Goal: Information Seeking & Learning: Understand process/instructions

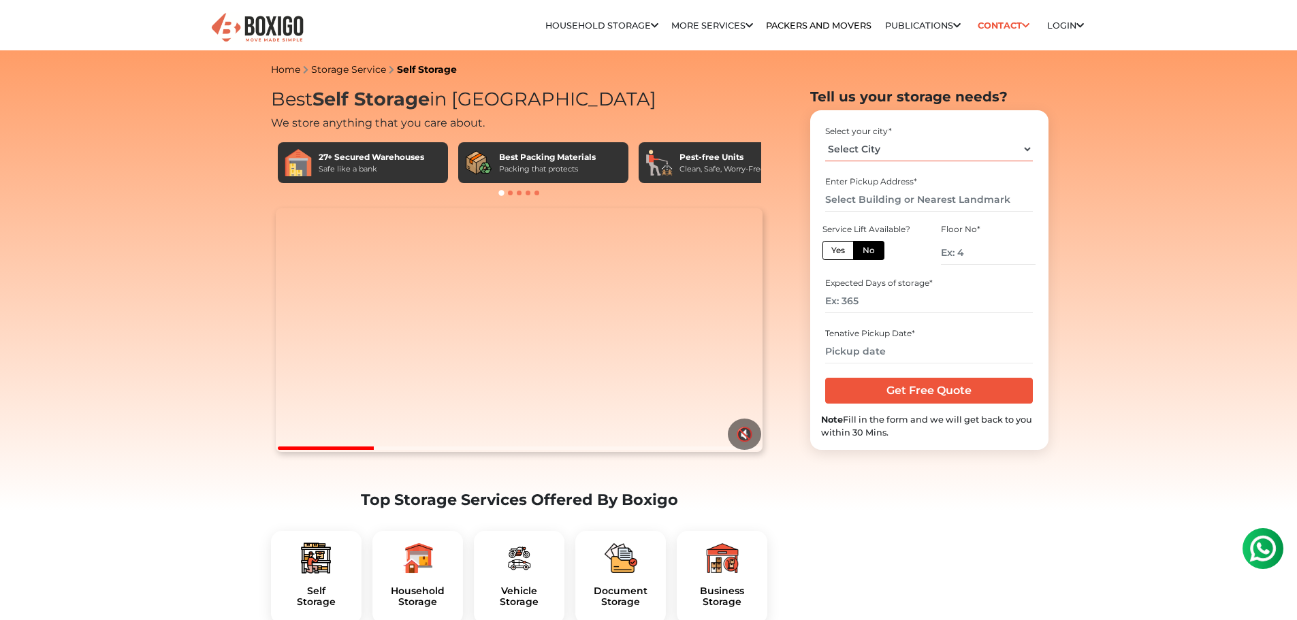
click at [997, 149] on select "Select City Bangalore Bengaluru Bhopal Bhubaneswar Chennai Coimbatore Cuttack D…" at bounding box center [929, 150] width 208 height 24
select select "Guwahati"
click at [825, 138] on select "Select City Bangalore Bengaluru Bhopal Bhubaneswar Chennai Coimbatore Cuttack D…" at bounding box center [929, 150] width 208 height 24
click at [911, 204] on input "text" at bounding box center [929, 200] width 208 height 24
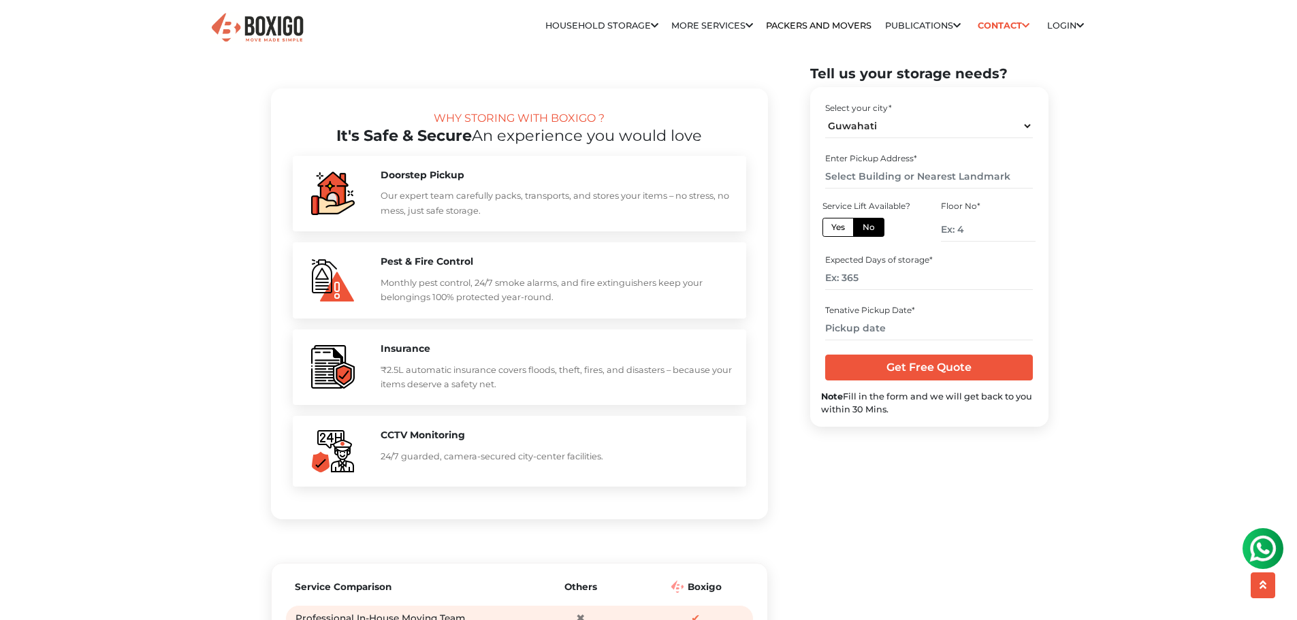
scroll to position [1294, 0]
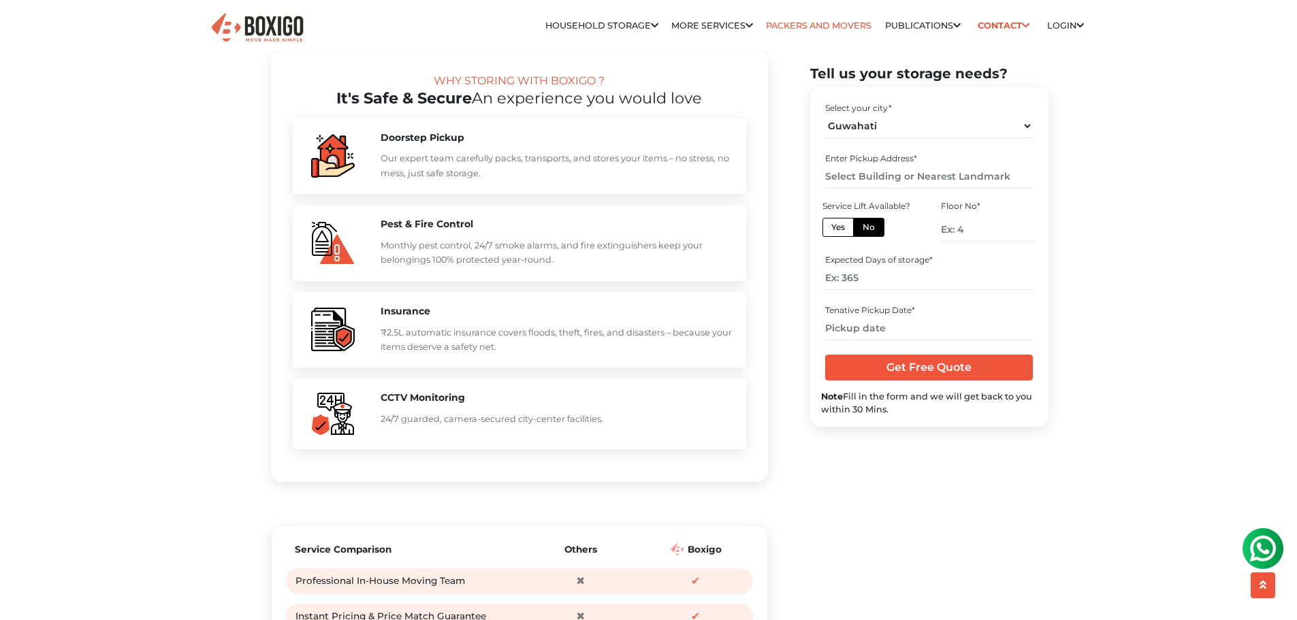
click at [820, 20] on link "Packers and Movers" at bounding box center [819, 25] width 106 height 10
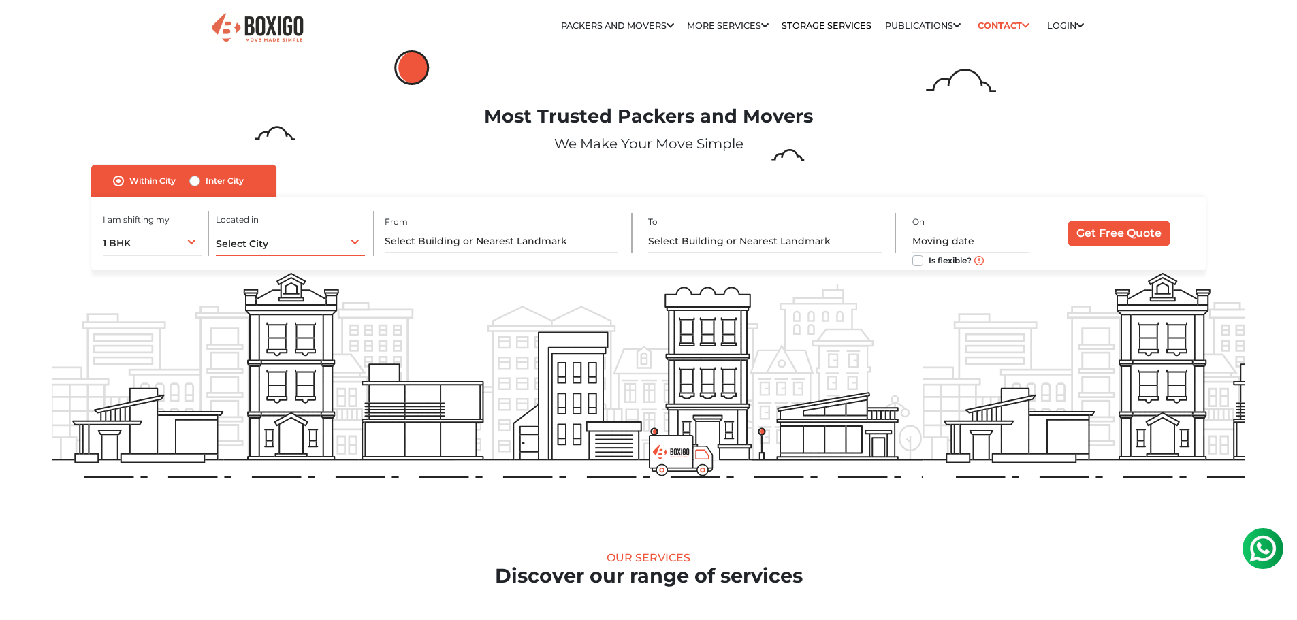
click at [302, 241] on div "Select City Select City [GEOGRAPHIC_DATA] [GEOGRAPHIC_DATA] [GEOGRAPHIC_DATA] […" at bounding box center [291, 241] width 150 height 29
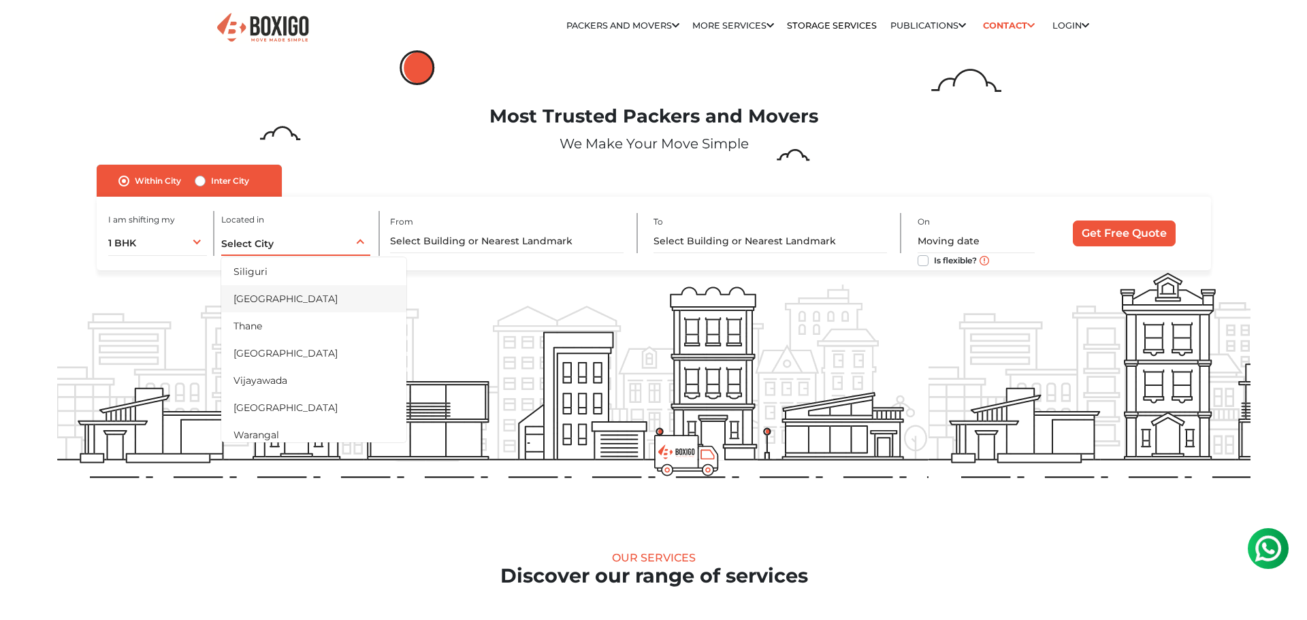
scroll to position [795, 0]
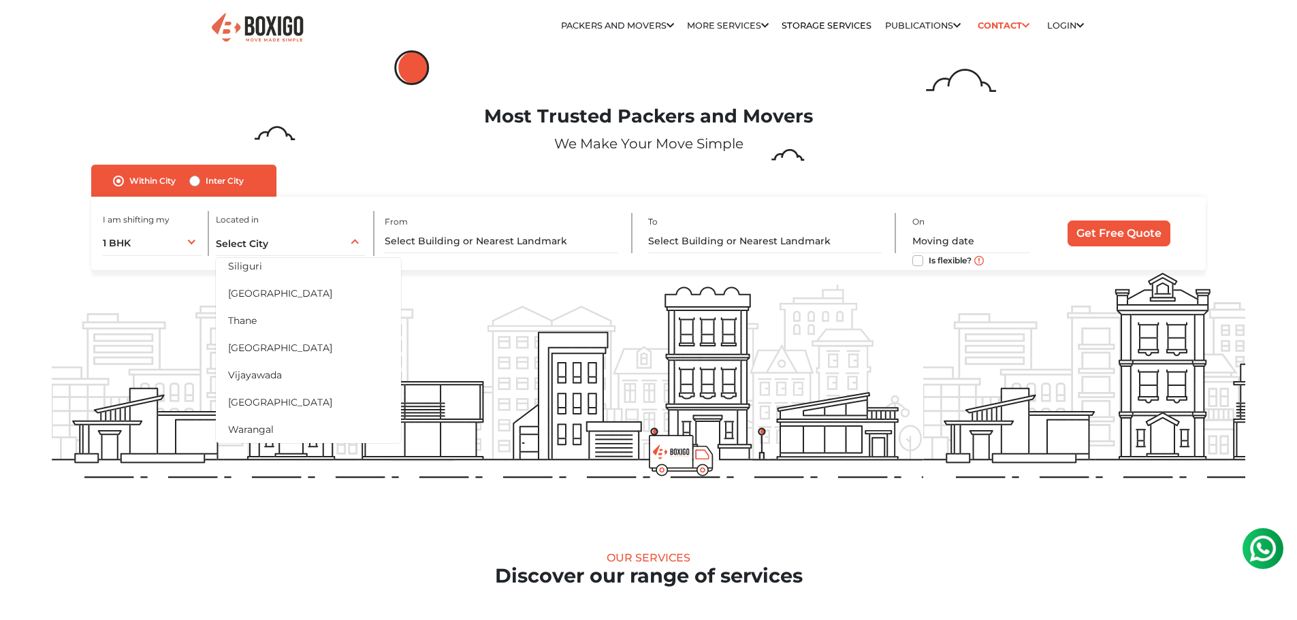
click at [277, 522] on div at bounding box center [649, 289] width 1194 height 479
